Goal: Information Seeking & Learning: Find specific fact

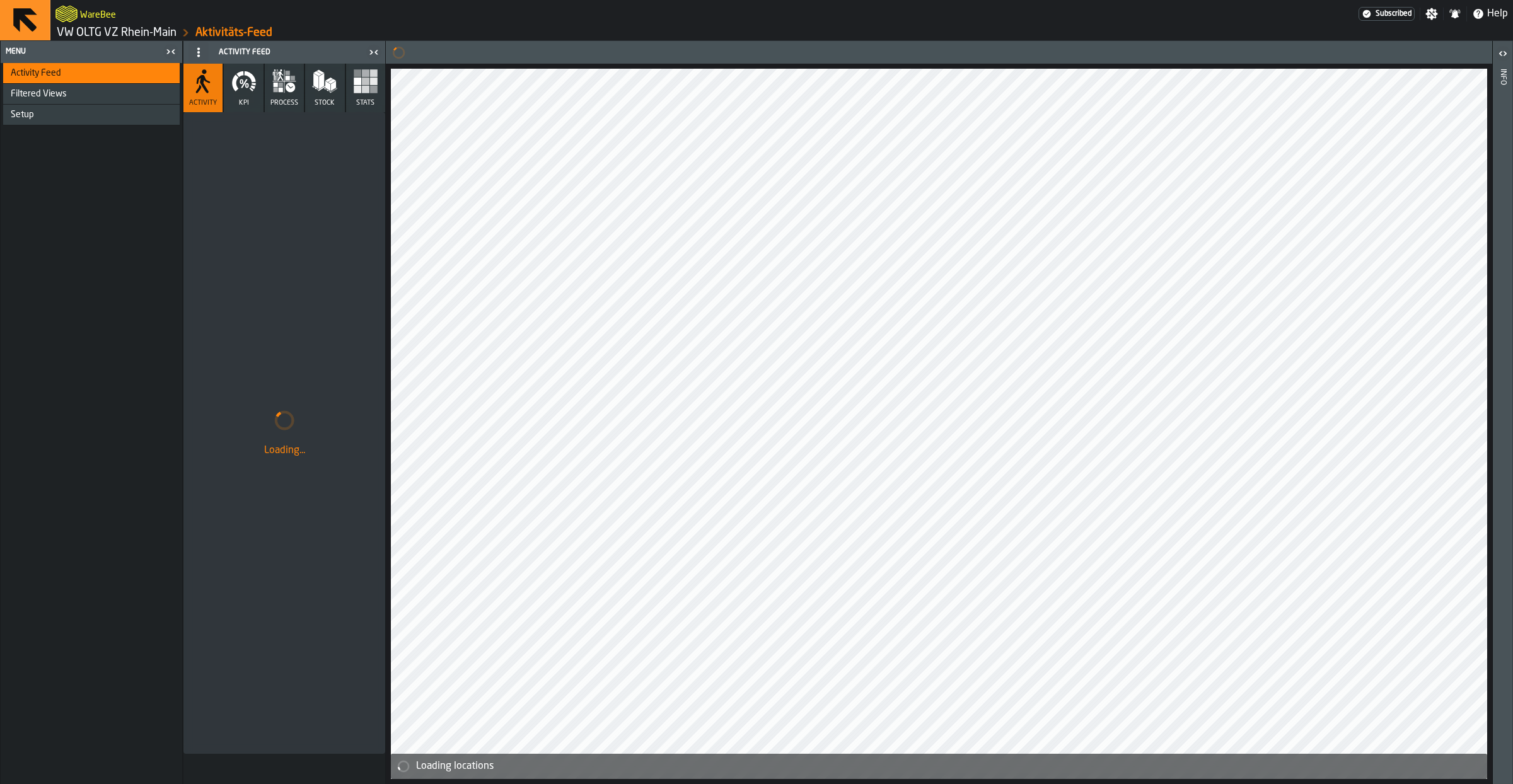
click at [134, 39] on link "VW OLTG VZ Rhein-Main" at bounding box center [117, 32] width 120 height 14
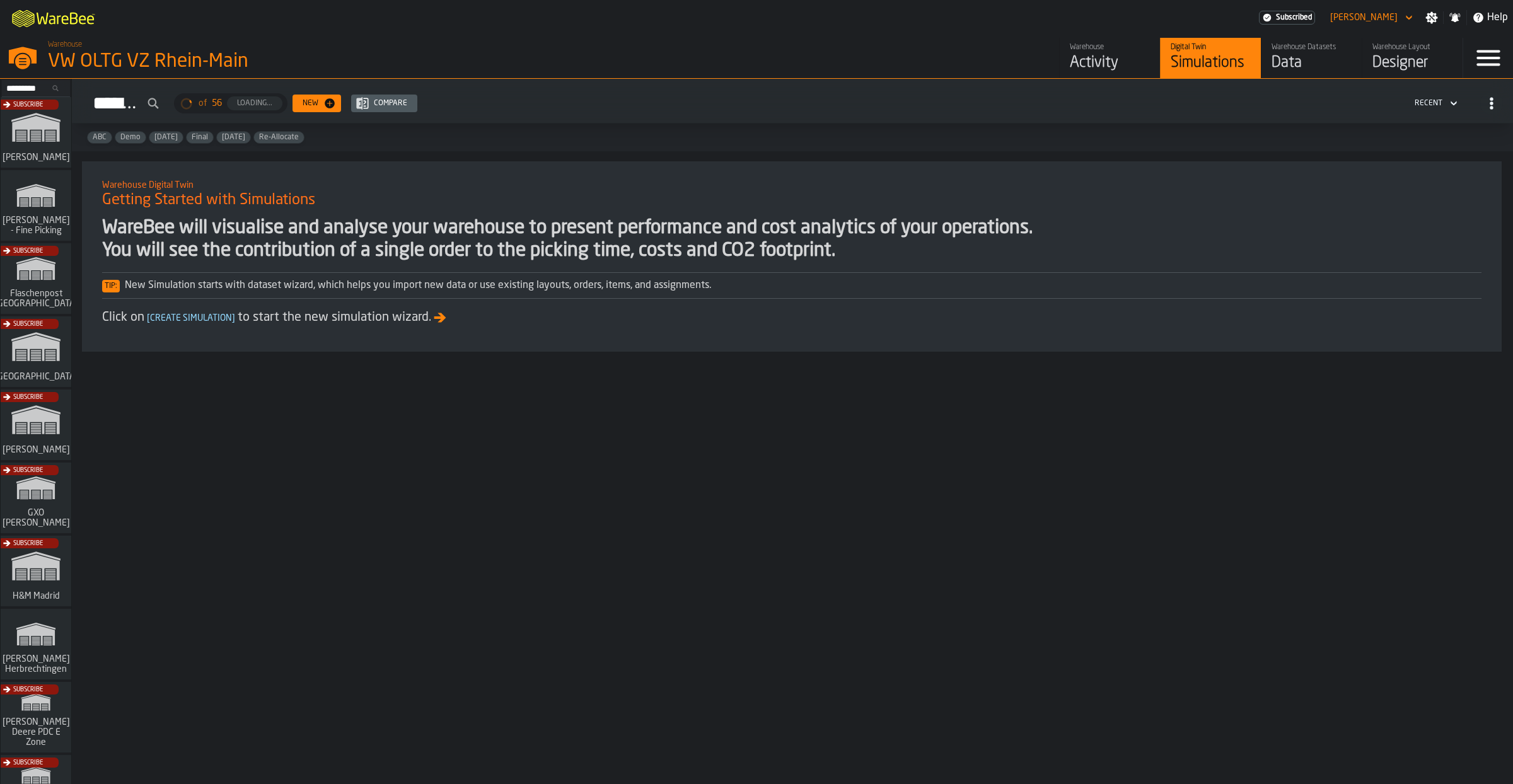
click at [19, 422] on div "Subscribe" at bounding box center [33, 428] width 71 height 73
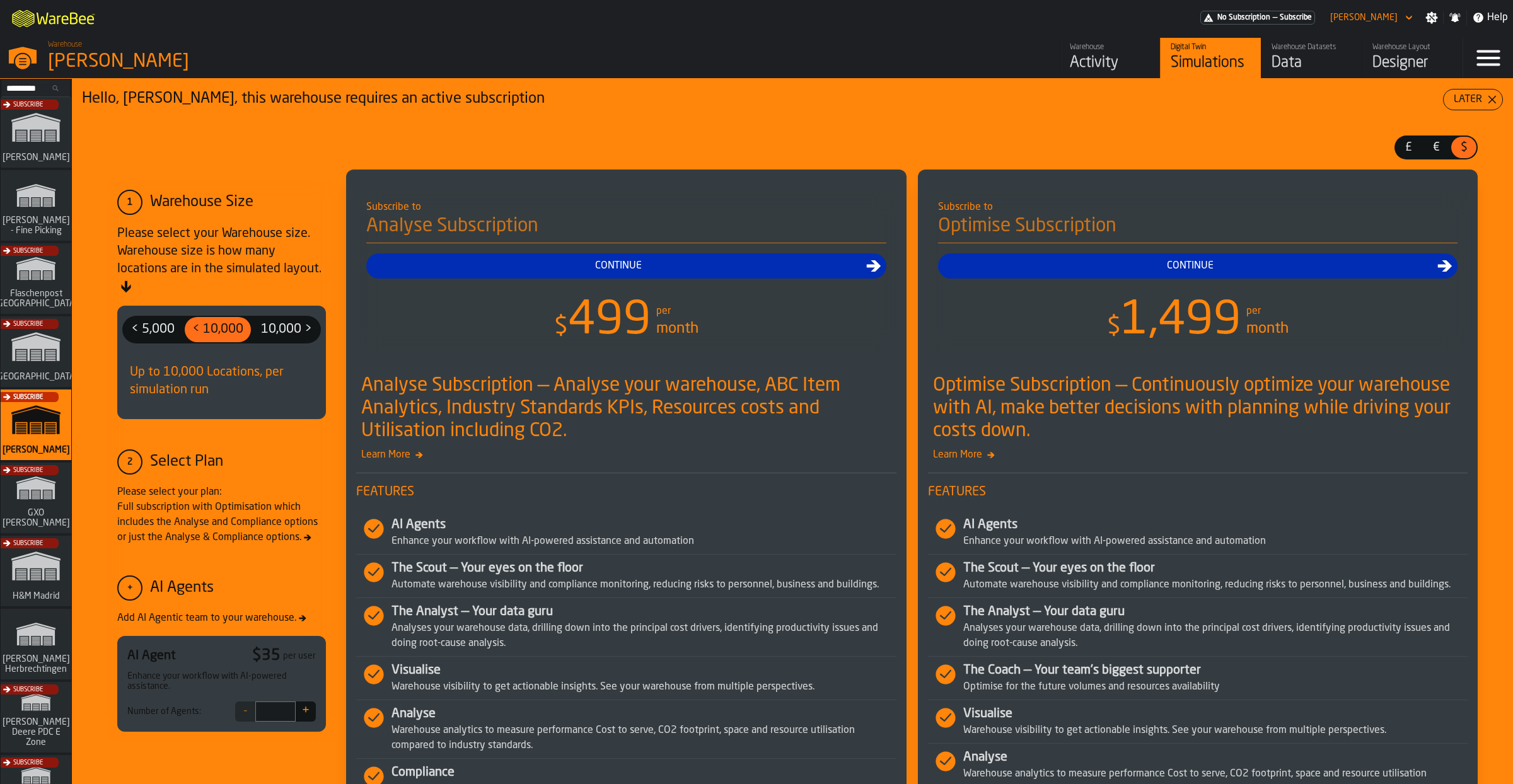
click at [1094, 62] on div "Activity" at bounding box center [1110, 63] width 80 height 20
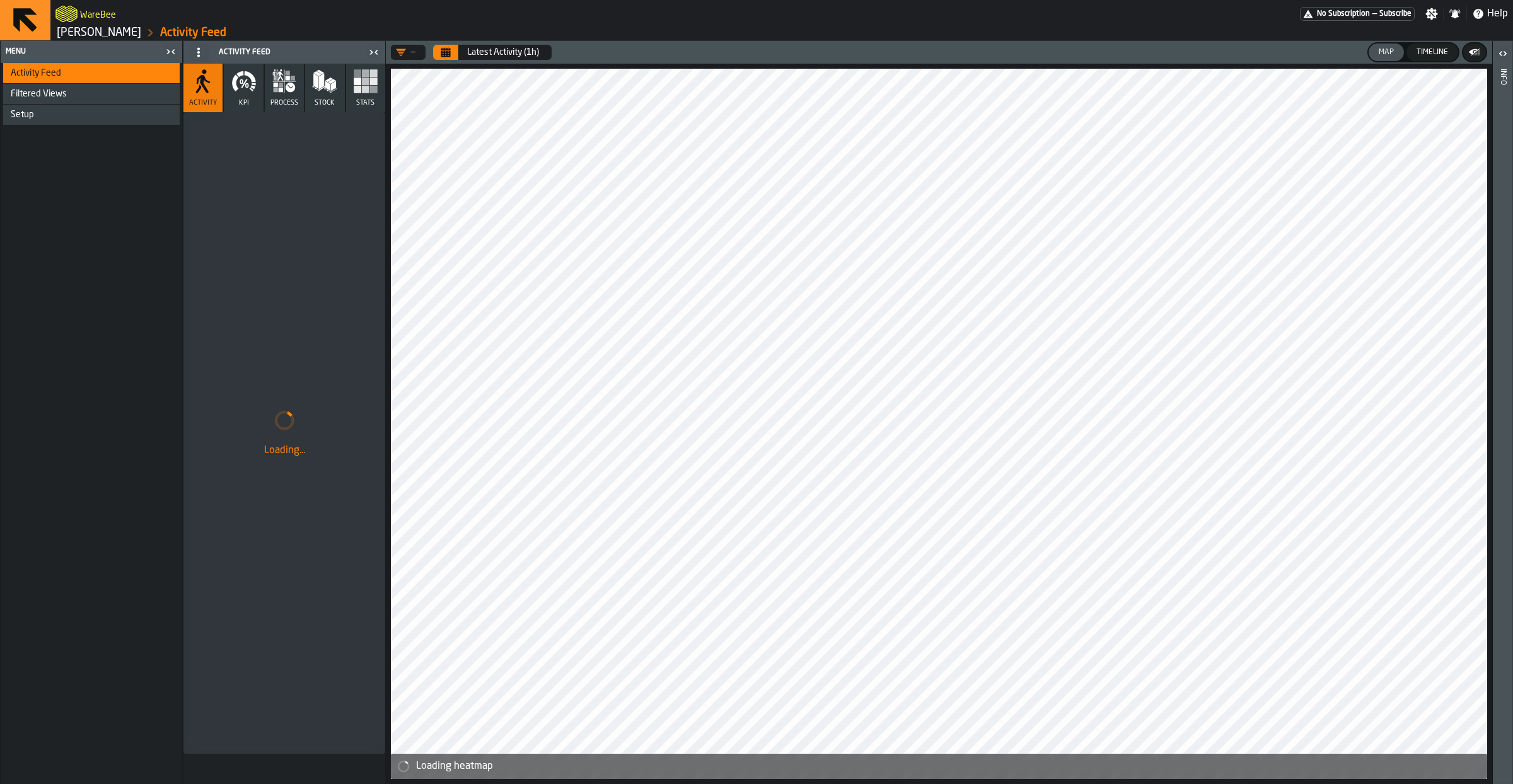
click at [368, 90] on rect "button" at bounding box center [365, 89] width 7 height 7
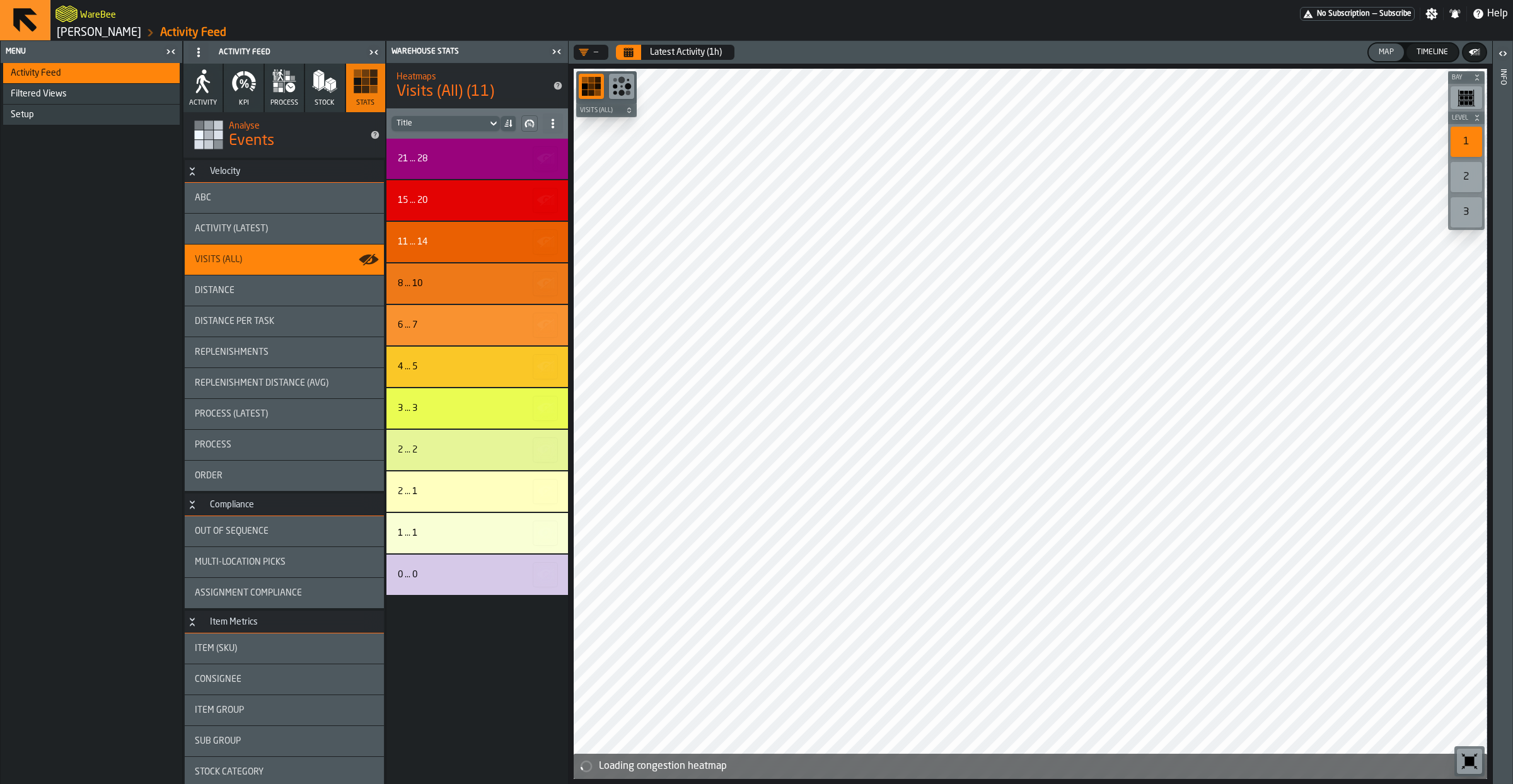
click at [113, 25] on ol "Geberit Pfullendorf Activity Feed" at bounding box center [419, 32] width 727 height 15
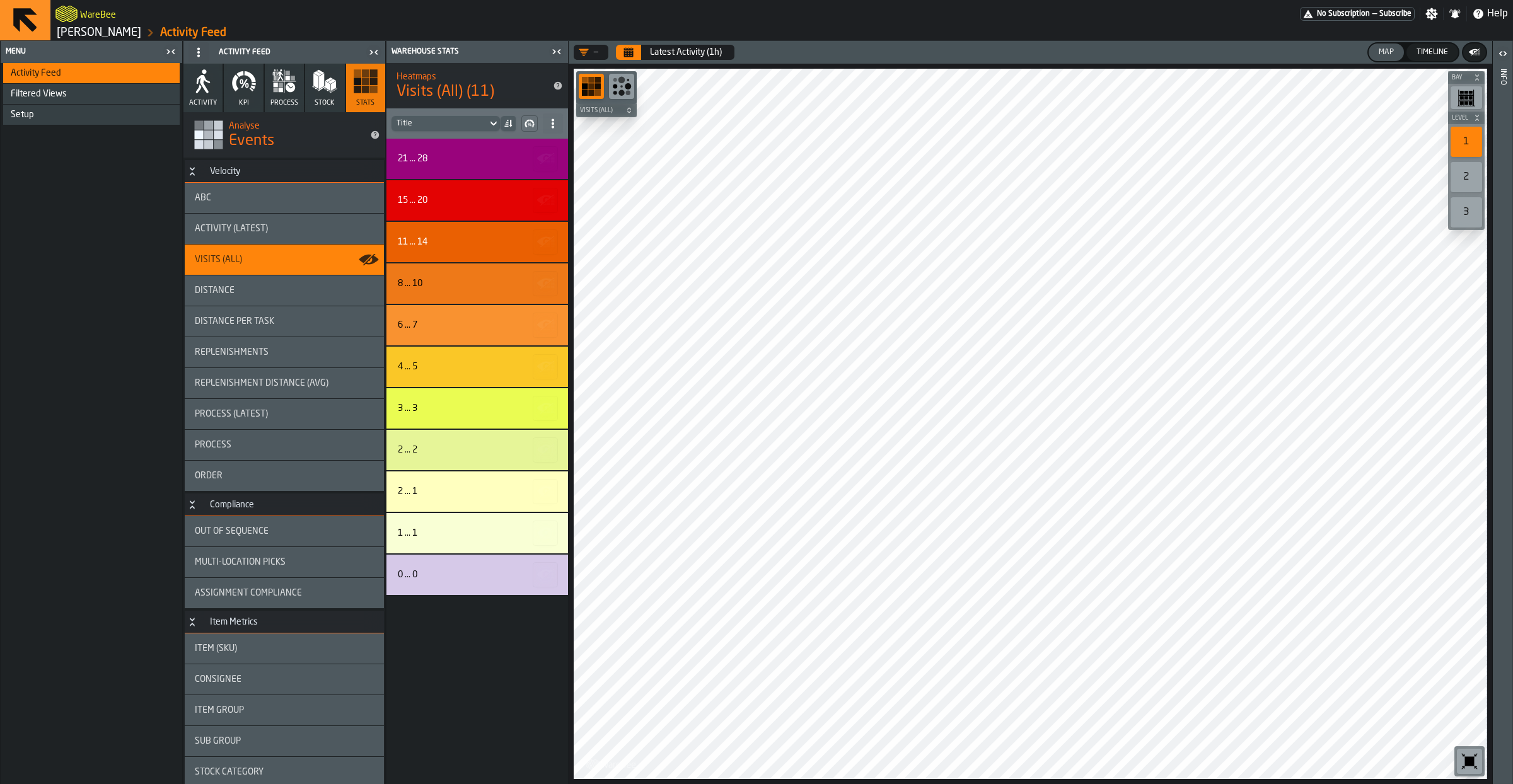
click at [129, 32] on link "[PERSON_NAME]" at bounding box center [99, 32] width 85 height 14
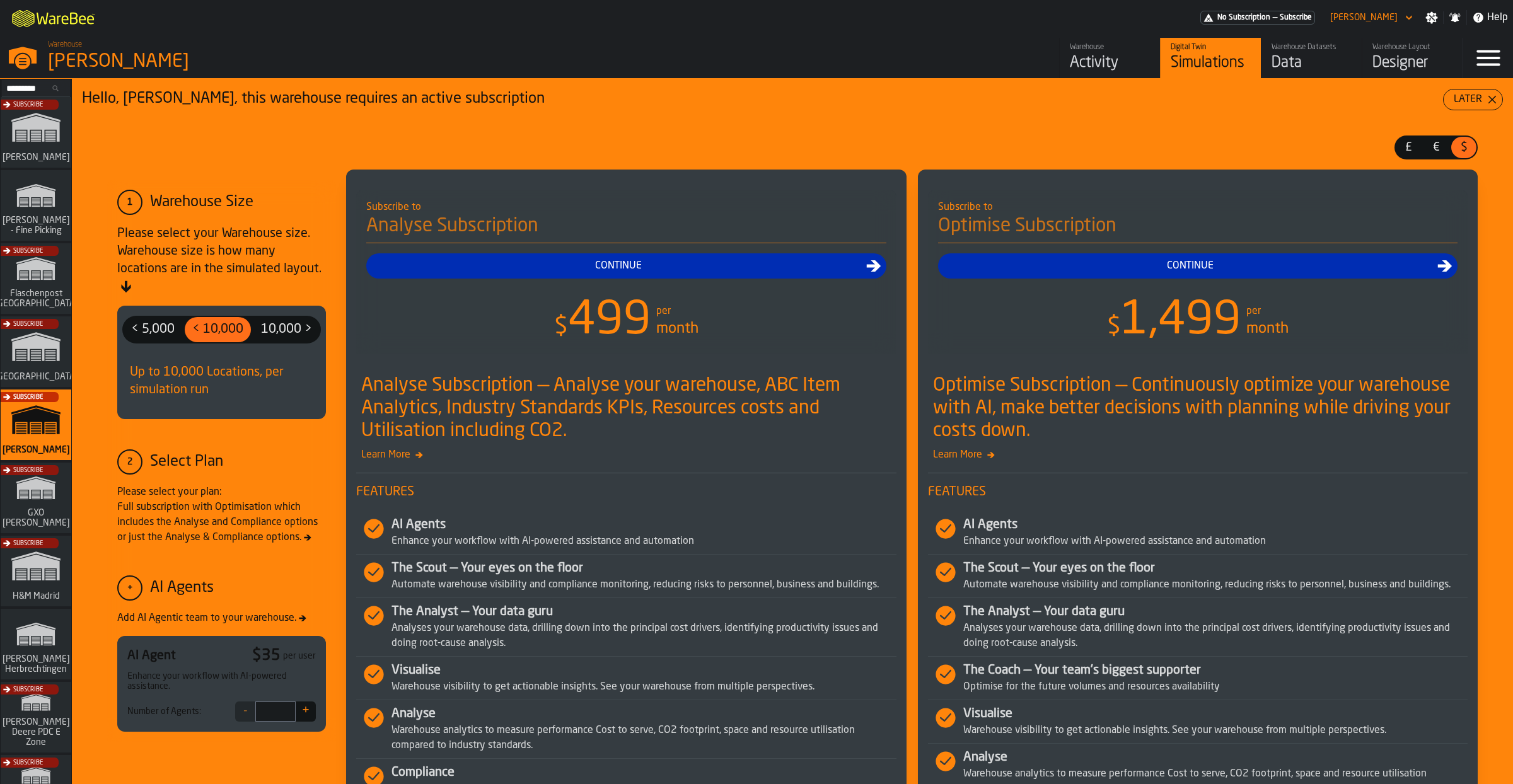
click at [1279, 66] on div "Data" at bounding box center [1312, 63] width 80 height 20
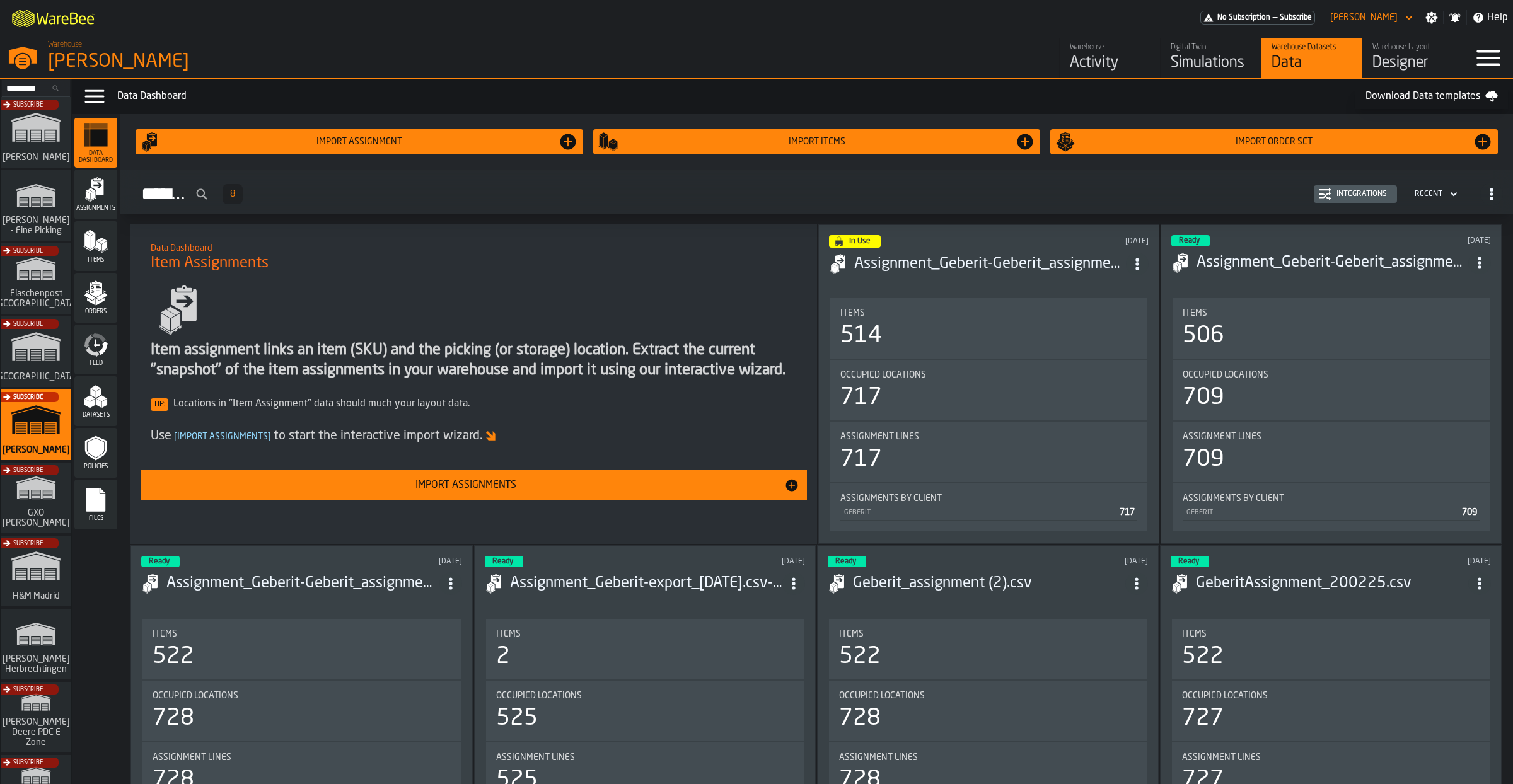
click at [105, 245] on polygon "menu Items" at bounding box center [105, 246] width 5 height 10
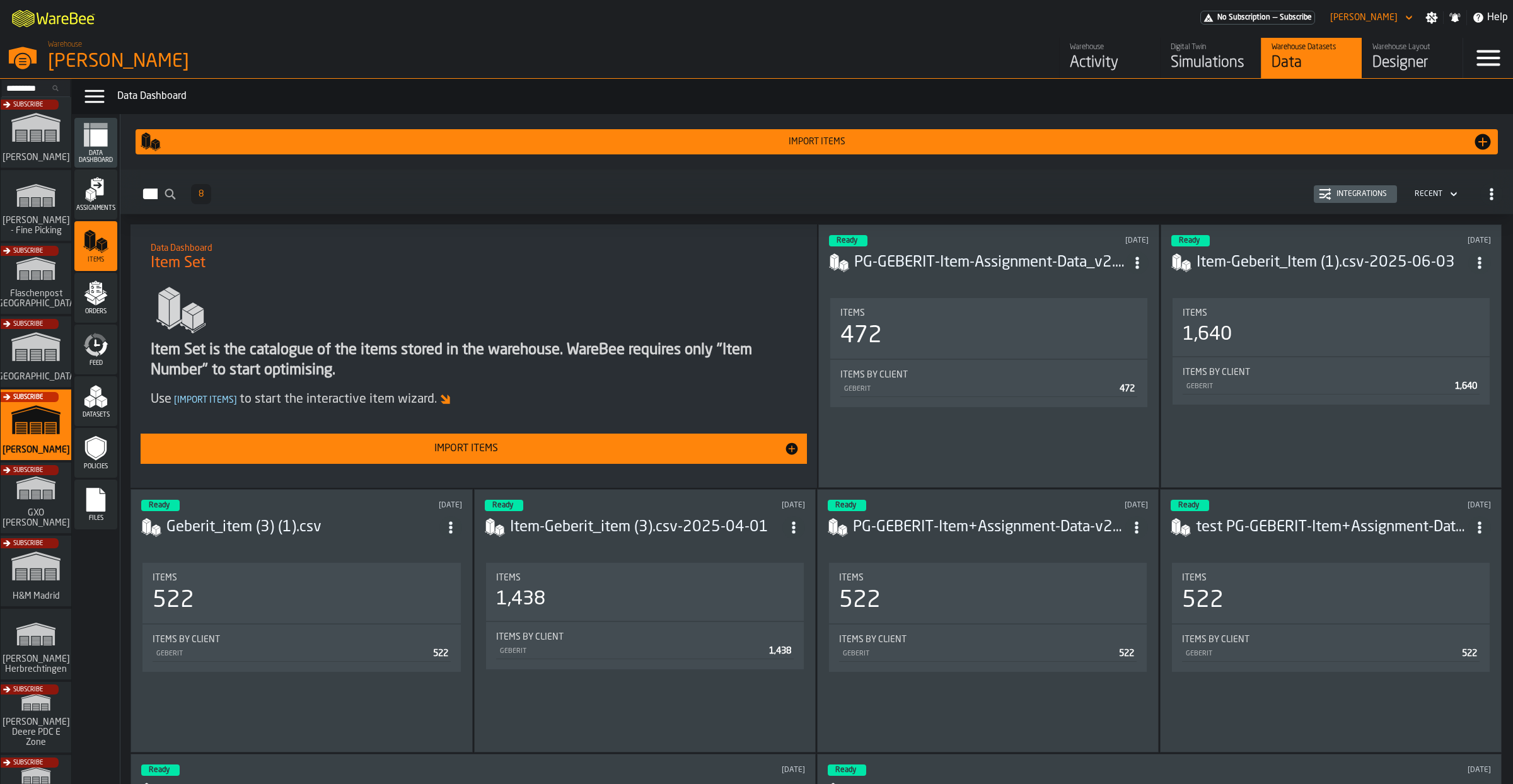
click at [996, 267] on h3 "PG-GEBERIT-Item-Assignment-Data_v2.csv" at bounding box center [990, 263] width 272 height 20
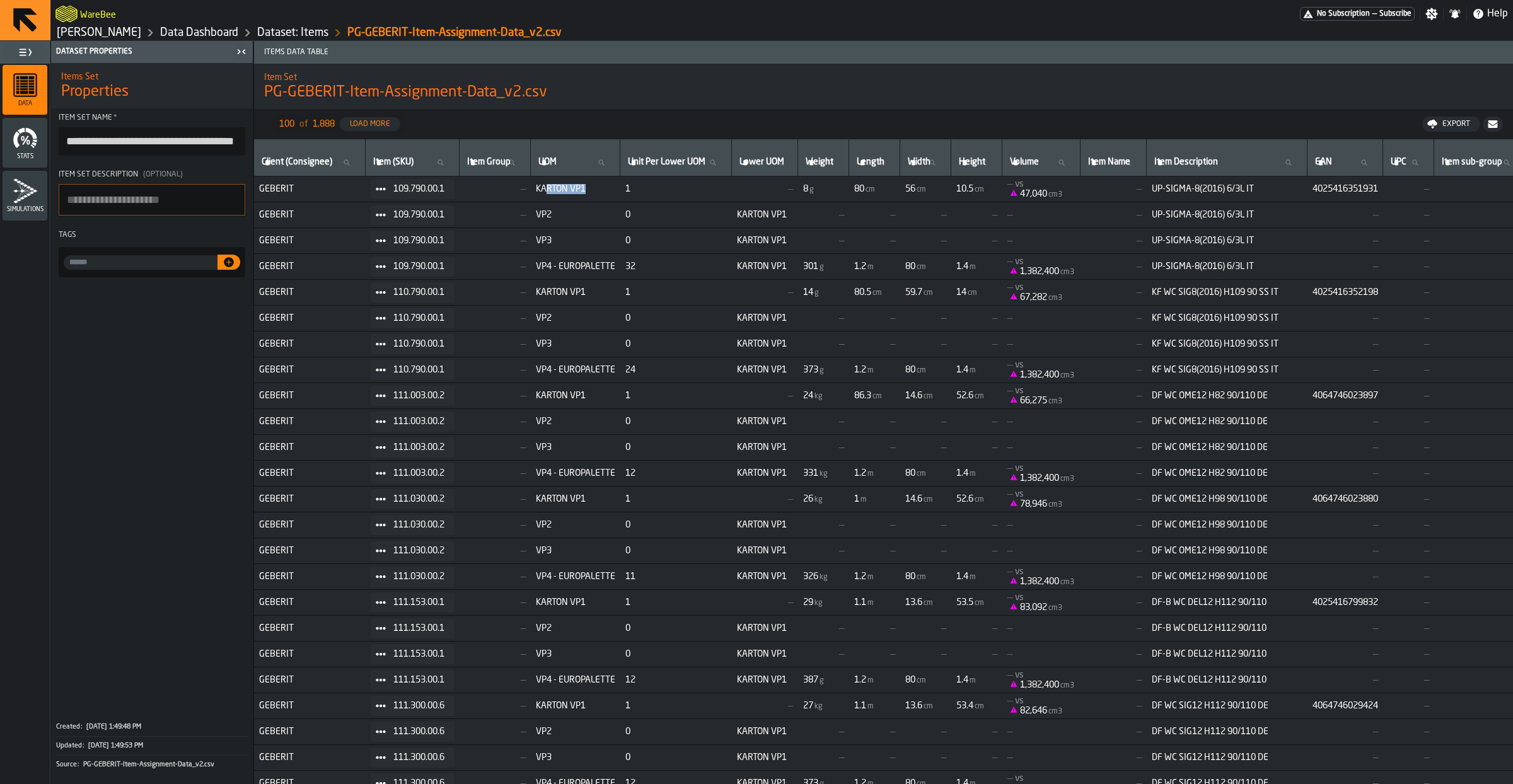
drag, startPoint x: 567, startPoint y: 186, endPoint x: 617, endPoint y: 189, distance: 50.1
click at [615, 189] on span "KARTON VP1" at bounding box center [575, 189] width 80 height 10
drag, startPoint x: 566, startPoint y: 218, endPoint x: 555, endPoint y: 219, distance: 11.0
click at [555, 219] on span "VP2" at bounding box center [575, 215] width 80 height 10
drag, startPoint x: 580, startPoint y: 251, endPoint x: 553, endPoint y: 243, distance: 28.2
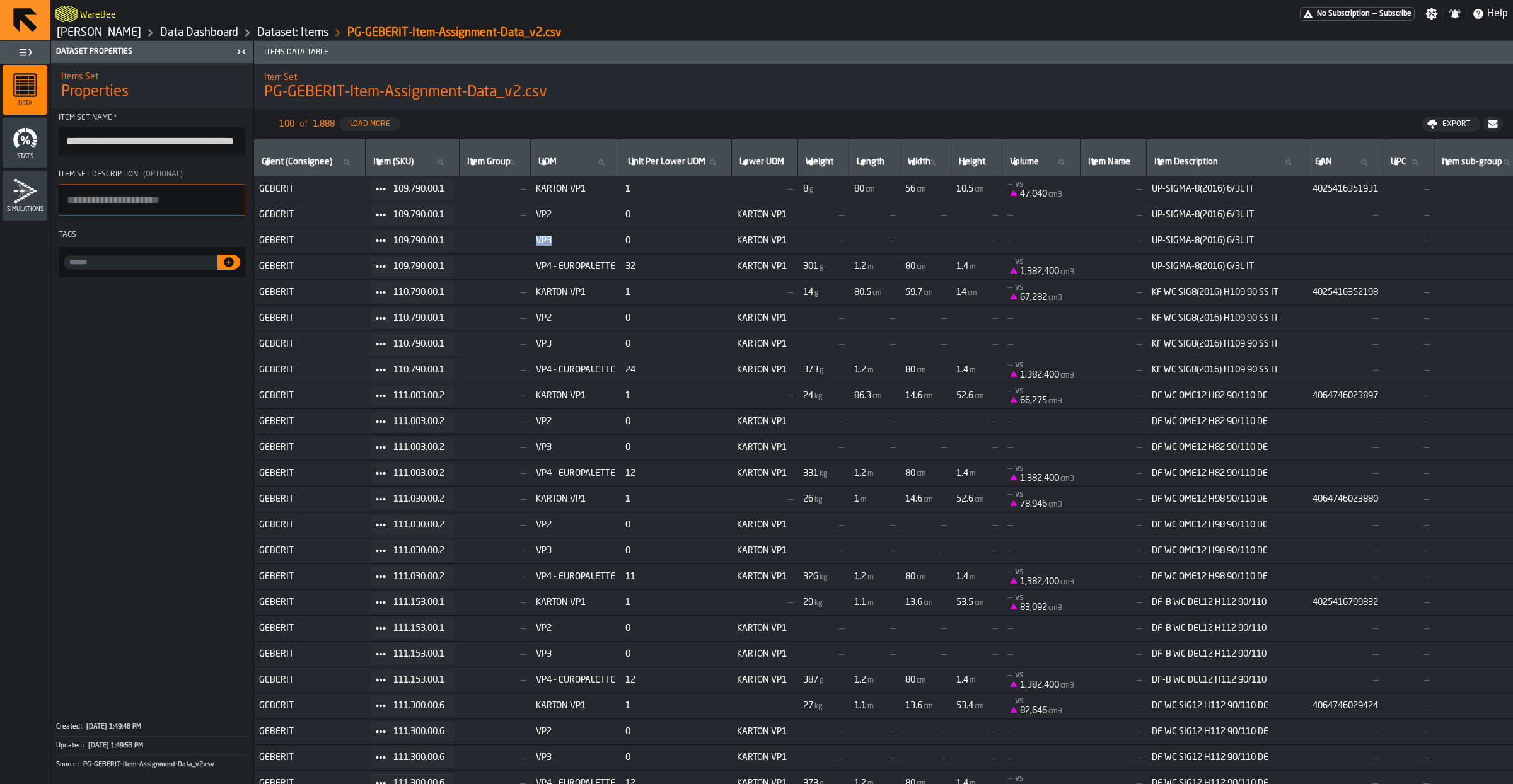
click at [553, 243] on td "VP3" at bounding box center [575, 240] width 89 height 26
drag, startPoint x: 618, startPoint y: 271, endPoint x: 564, endPoint y: 268, distance: 54.1
click at [564, 268] on span "VP4 - EUROPALETTE" at bounding box center [575, 267] width 80 height 10
click at [612, 253] on td "VP3" at bounding box center [575, 240] width 89 height 26
drag, startPoint x: 1461, startPoint y: 188, endPoint x: 1368, endPoint y: 188, distance: 93.0
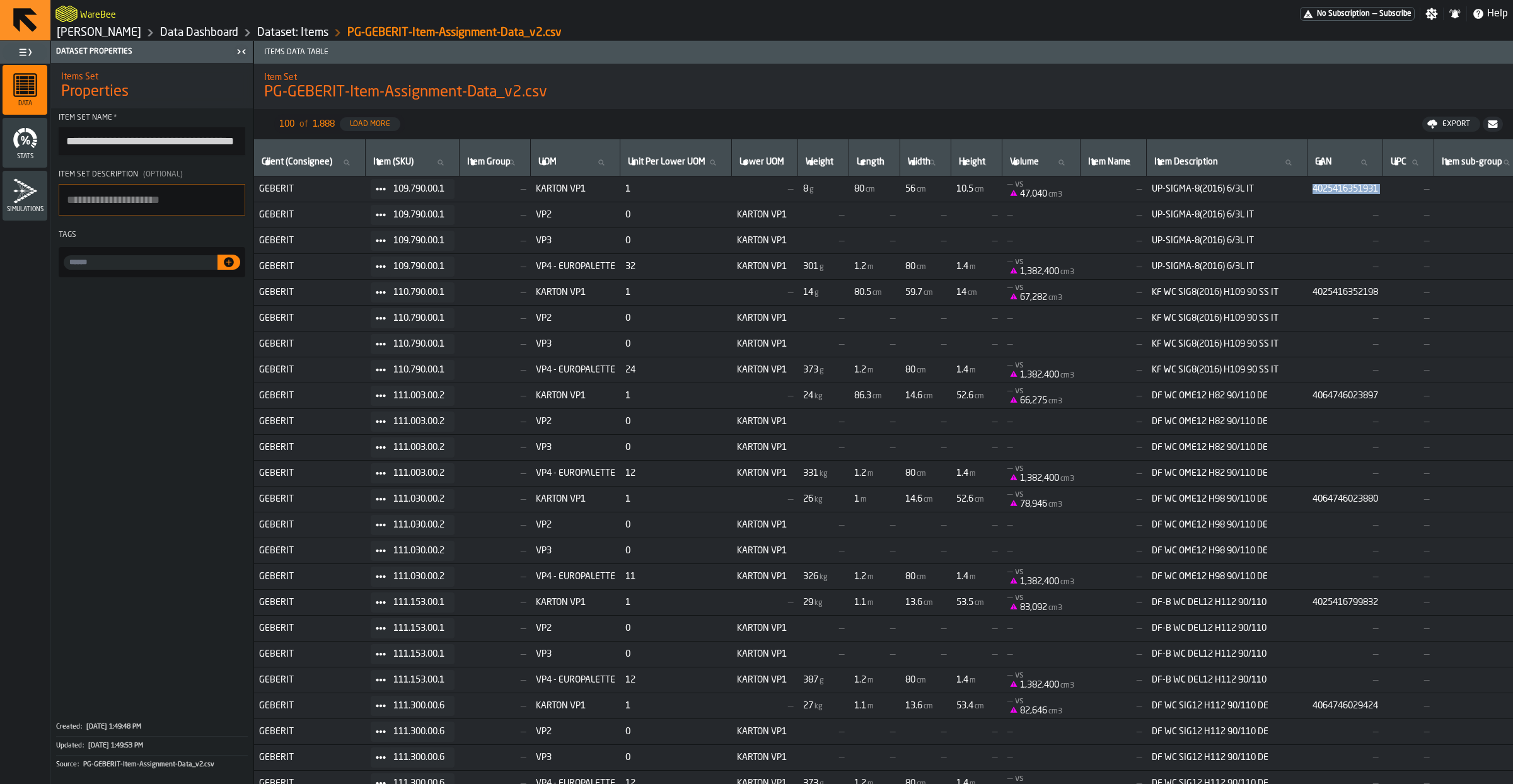
click at [1368, 188] on tr "GEBERIT 109.790.00.1 — KARTON VP1 1 — 8 g 80 cm 56 cm 10.5 cm — vs 47,040 cm3 —…" at bounding box center [1189, 189] width 1870 height 26
click at [1383, 195] on td "4025416351931" at bounding box center [1345, 189] width 75 height 26
drag, startPoint x: 572, startPoint y: 217, endPoint x: 555, endPoint y: 218, distance: 17.0
click at [555, 218] on span "VP2" at bounding box center [575, 215] width 80 height 10
drag, startPoint x: 595, startPoint y: 254, endPoint x: 549, endPoint y: 248, distance: 46.4
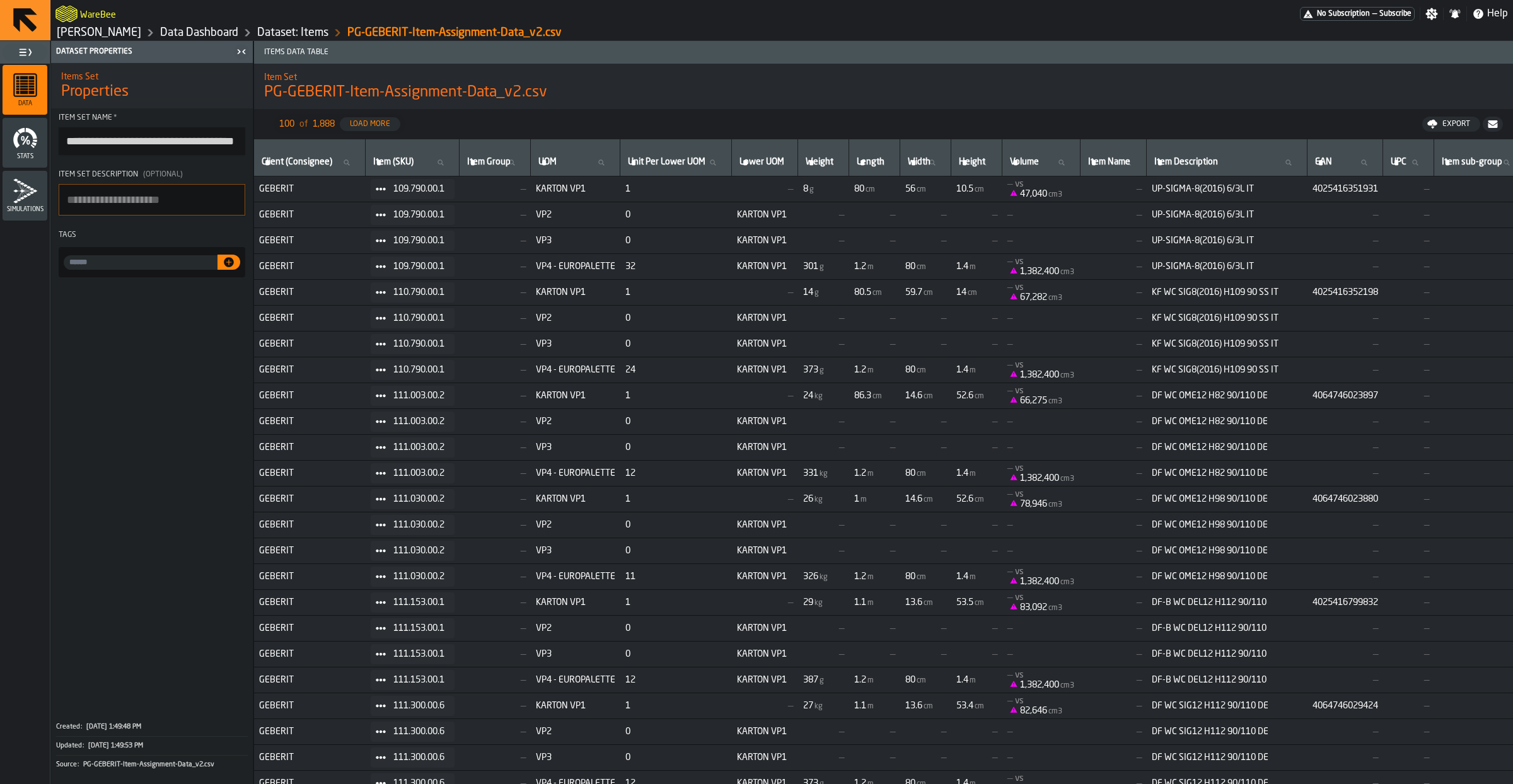
click at [549, 248] on td "VP3" at bounding box center [575, 240] width 89 height 26
drag, startPoint x: 630, startPoint y: 270, endPoint x: 567, endPoint y: 273, distance: 63.1
click at [567, 273] on td "VP4 - EUROPALETTE" at bounding box center [575, 267] width 89 height 26
click at [1378, 191] on span "4025416351931" at bounding box center [1346, 189] width 66 height 10
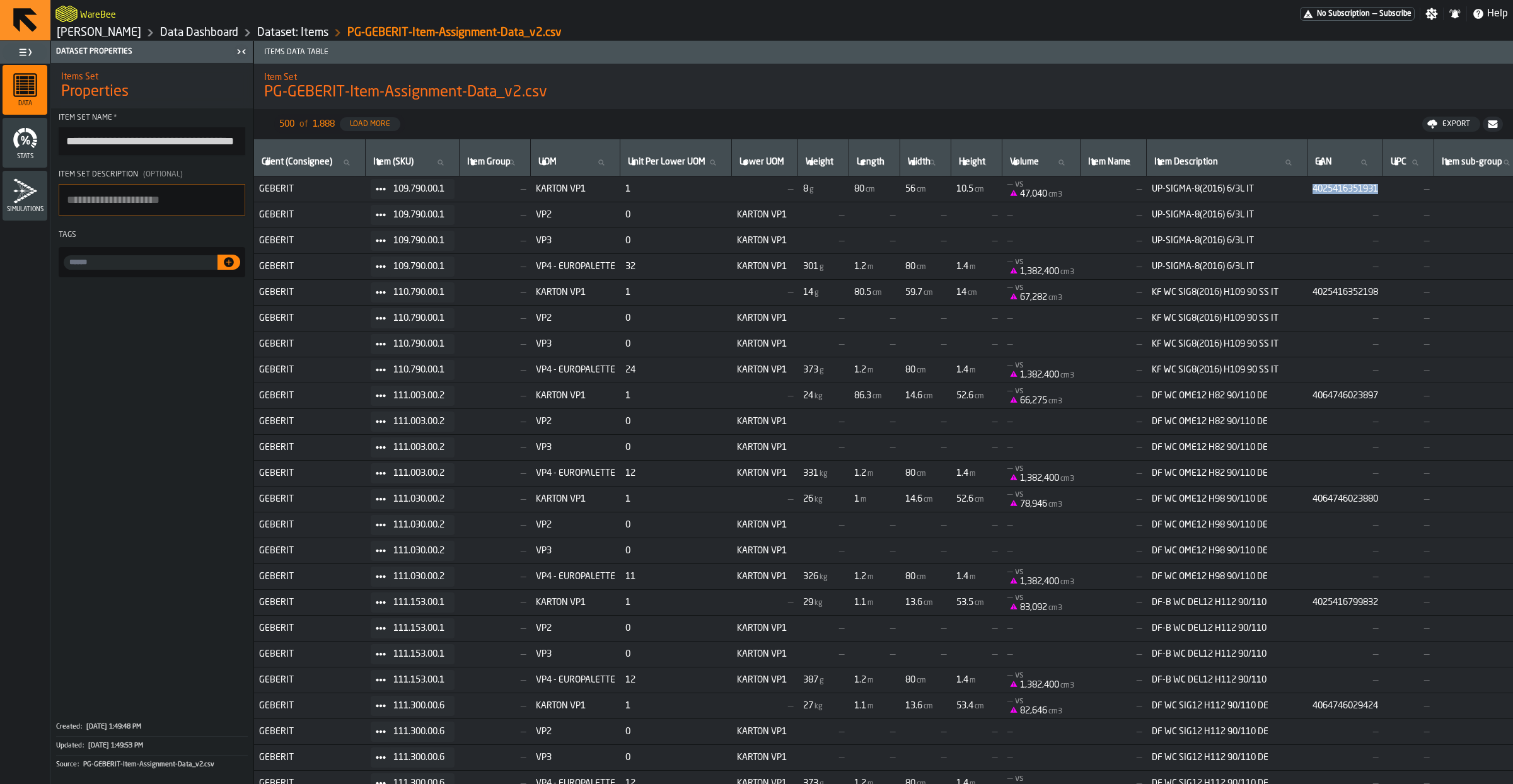
click at [1378, 189] on span "4025416351931" at bounding box center [1346, 189] width 66 height 10
drag, startPoint x: 557, startPoint y: 191, endPoint x: 607, endPoint y: 194, distance: 50.1
click at [607, 194] on span "KARTON VP1" at bounding box center [575, 189] width 80 height 10
drag, startPoint x: 569, startPoint y: 208, endPoint x: 586, endPoint y: 211, distance: 17.3
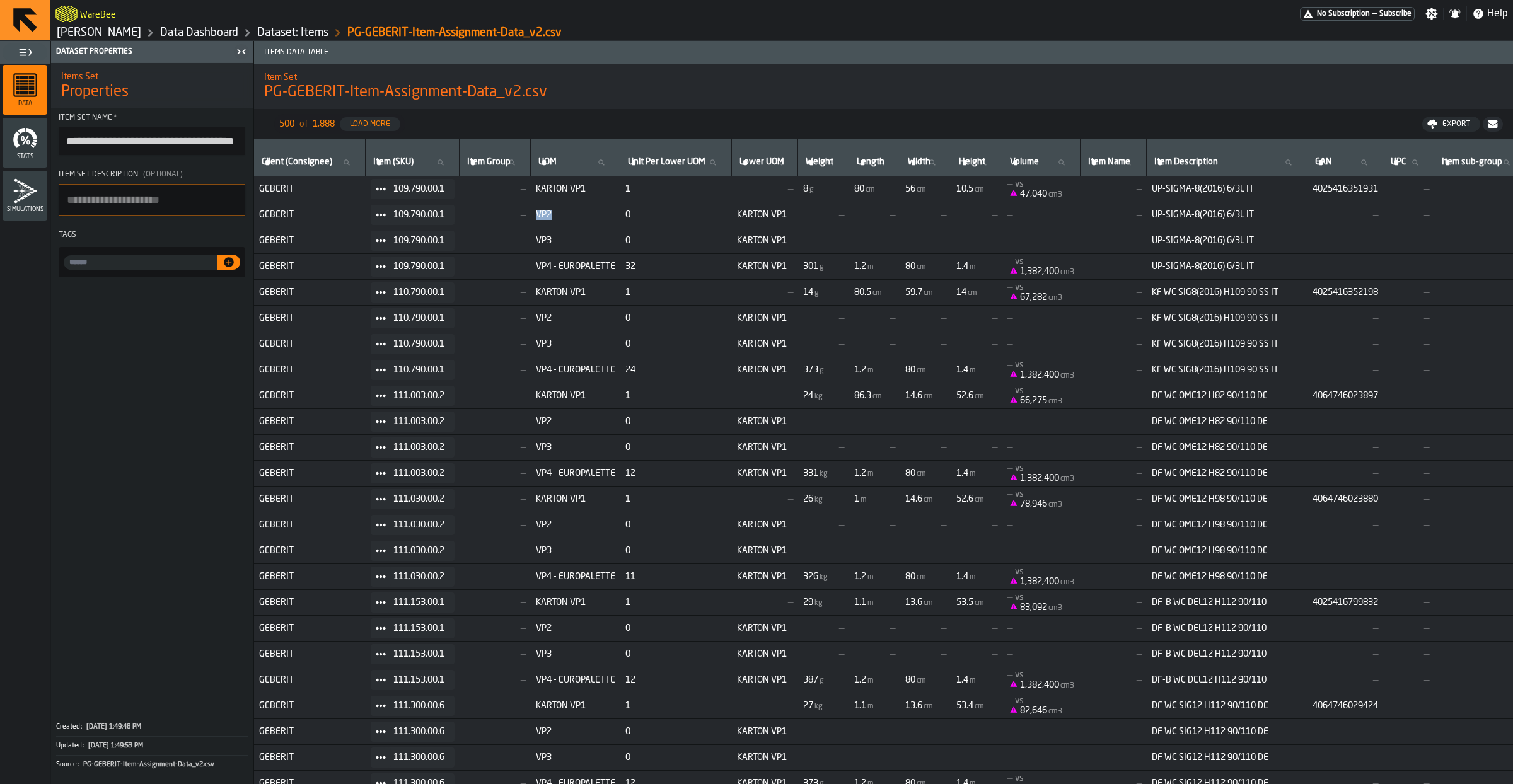
click at [586, 211] on td "VP2" at bounding box center [575, 215] width 89 height 26
click at [571, 246] on span "VP3" at bounding box center [575, 241] width 80 height 10
click at [313, 34] on link "Dataset: Items" at bounding box center [292, 32] width 71 height 14
